Goal: Task Accomplishment & Management: Use online tool/utility

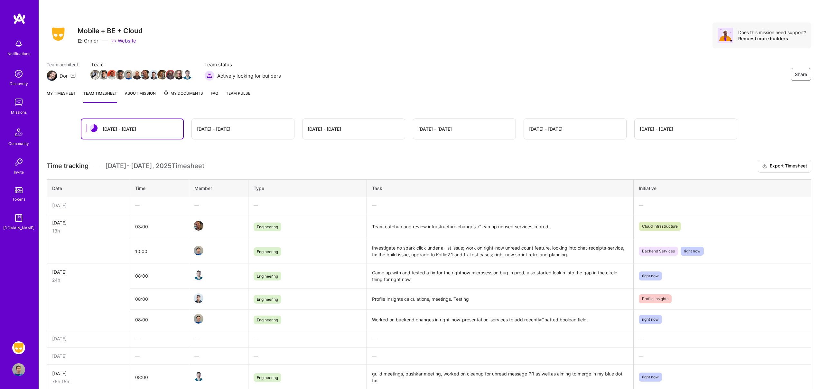
scroll to position [252, 0]
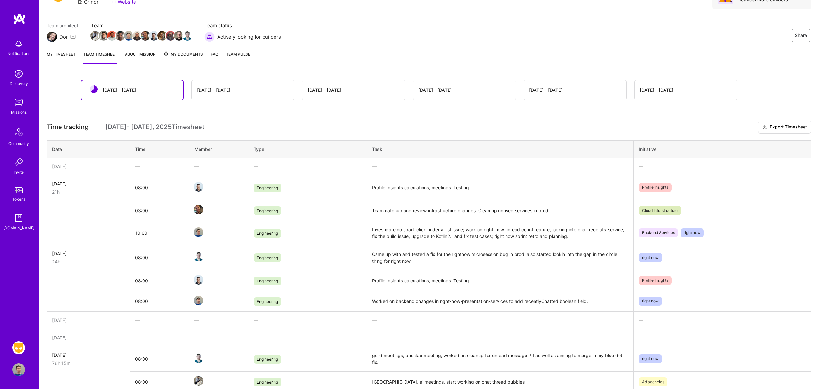
scroll to position [38, 0]
click at [60, 56] on link "My timesheet" at bounding box center [61, 57] width 29 height 13
